Goal: Information Seeking & Learning: Check status

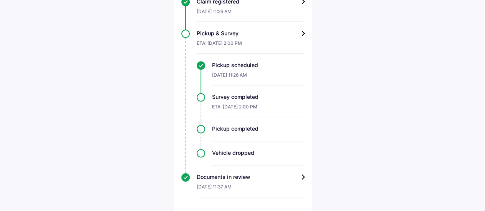
scroll to position [265, 0]
click at [302, 176] on div "Documents in review" at bounding box center [250, 178] width 107 height 8
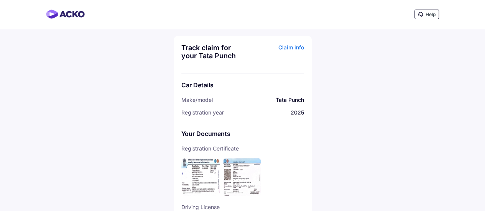
scroll to position [51, 0]
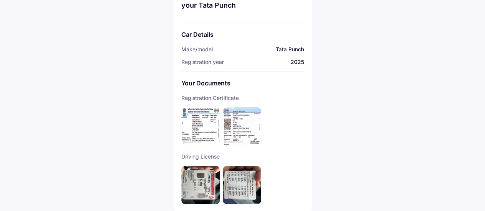
click at [200, 121] on img at bounding box center [200, 126] width 38 height 38
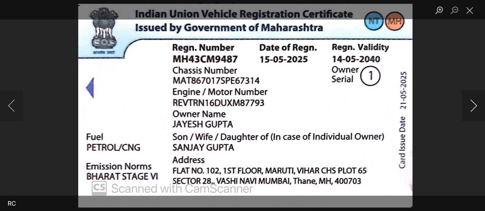
click at [471, 105] on button "Next image" at bounding box center [473, 106] width 23 height 31
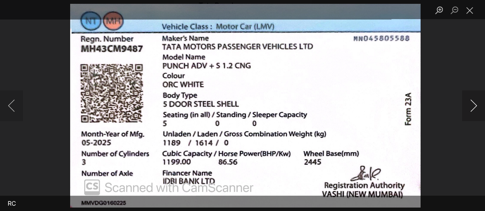
click at [471, 105] on button "Next image" at bounding box center [473, 106] width 23 height 31
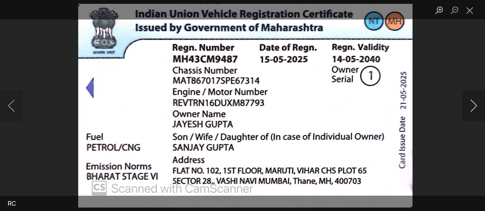
click at [471, 105] on button "Next image" at bounding box center [473, 106] width 23 height 31
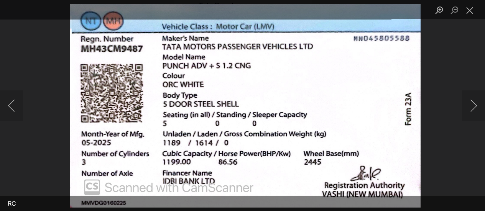
click at [452, 94] on div "Lightbox" at bounding box center [242, 105] width 485 height 211
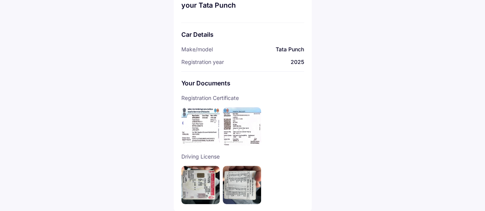
click at [181, 195] on div "Track claim for your Tata Punch Claim info Car Details Make/model Tata Punch Re…" at bounding box center [243, 98] width 138 height 227
click at [201, 185] on img at bounding box center [200, 185] width 38 height 38
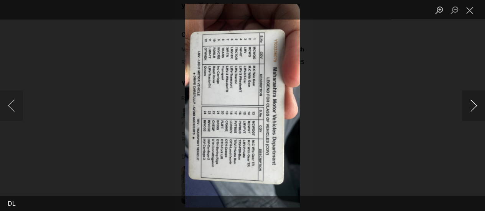
click at [469, 107] on button "Next image" at bounding box center [473, 106] width 23 height 31
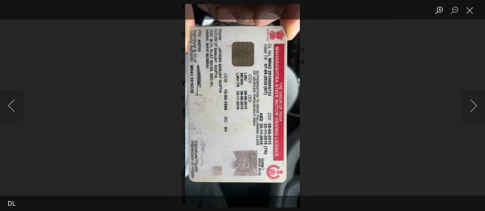
click at [379, 100] on div "Lightbox" at bounding box center [242, 105] width 485 height 211
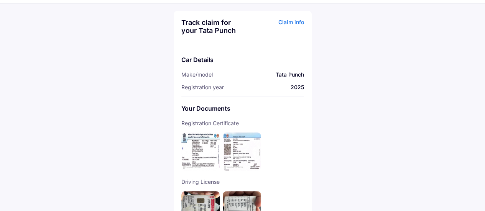
scroll to position [0, 0]
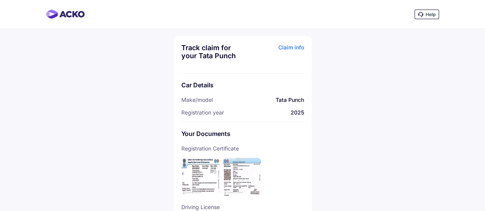
click at [282, 46] on div "Claim info" at bounding box center [274, 55] width 59 height 22
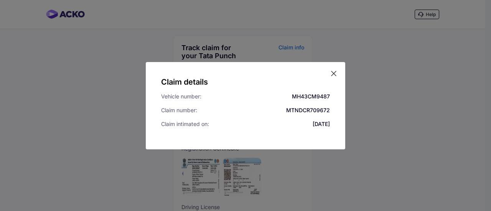
click at [338, 73] on div "Claim details Vehicle number: MH43CM9487 Claim number: MTNDCR709672 Claim intim…" at bounding box center [245, 105] width 199 height 87
click at [328, 71] on div "Claim details Vehicle number: MH43CM9487 Claim number: MTNDCR709672 Claim intim…" at bounding box center [245, 105] width 199 height 87
click at [333, 71] on icon at bounding box center [334, 74] width 8 height 8
